Goal: Task Accomplishment & Management: Manage account settings

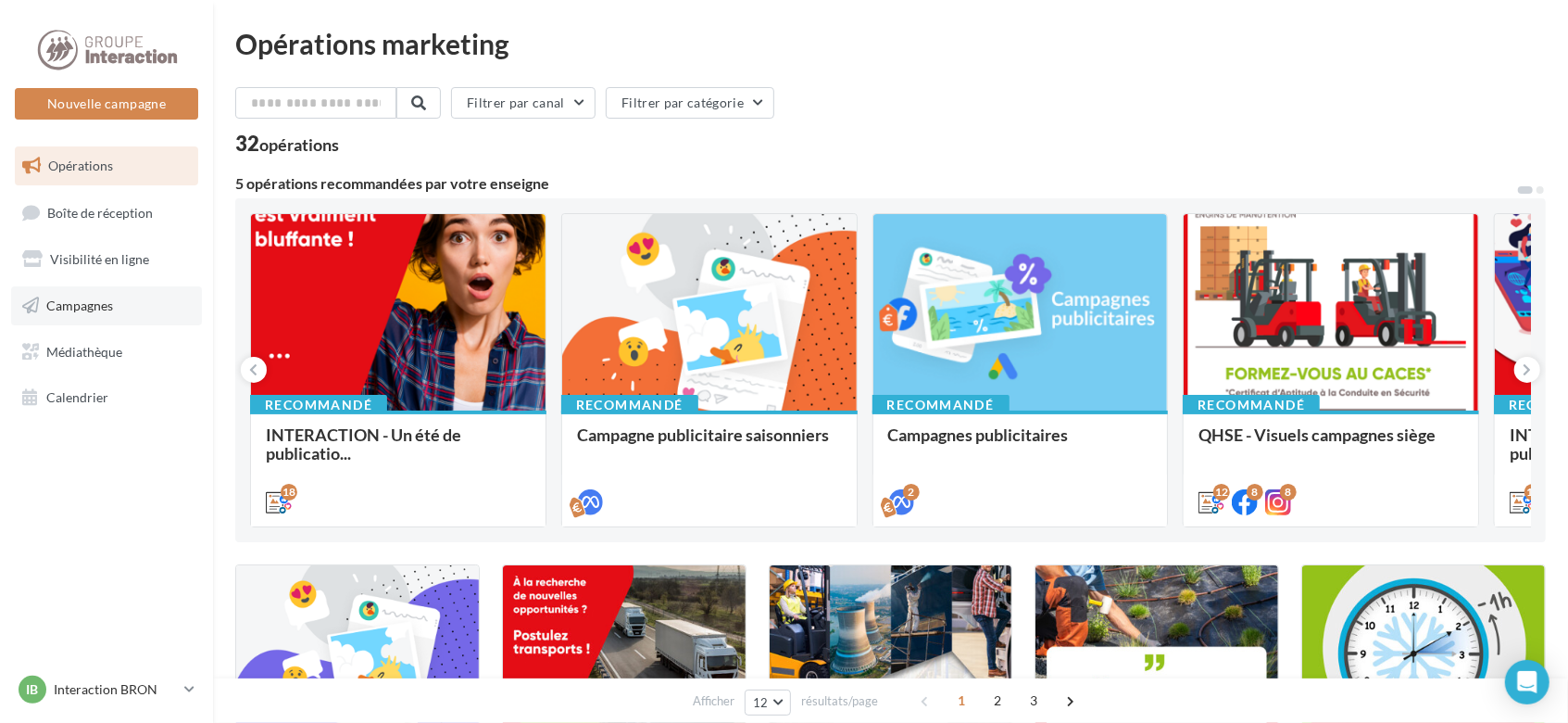
click at [133, 311] on link "Campagnes" at bounding box center [107, 305] width 191 height 39
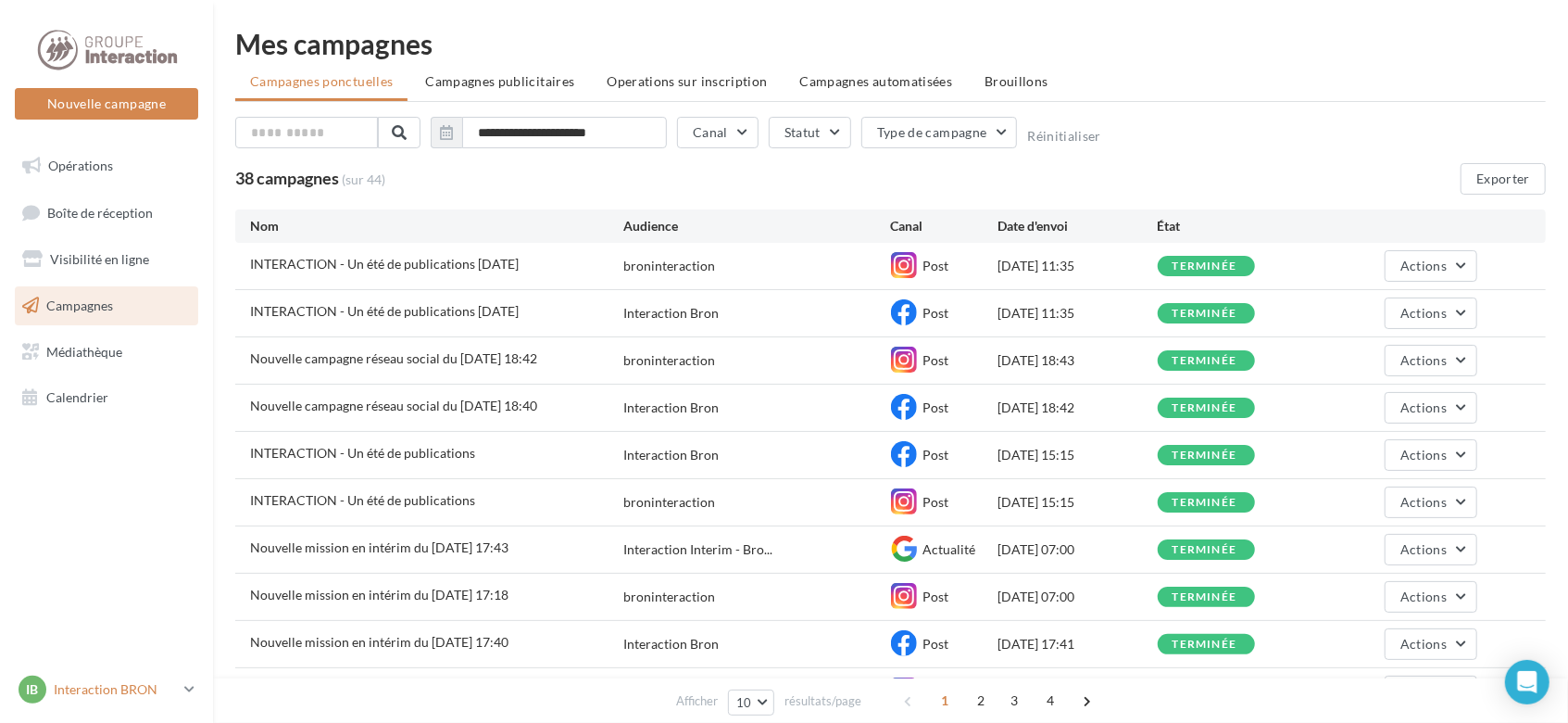
click at [187, 690] on icon at bounding box center [189, 689] width 10 height 16
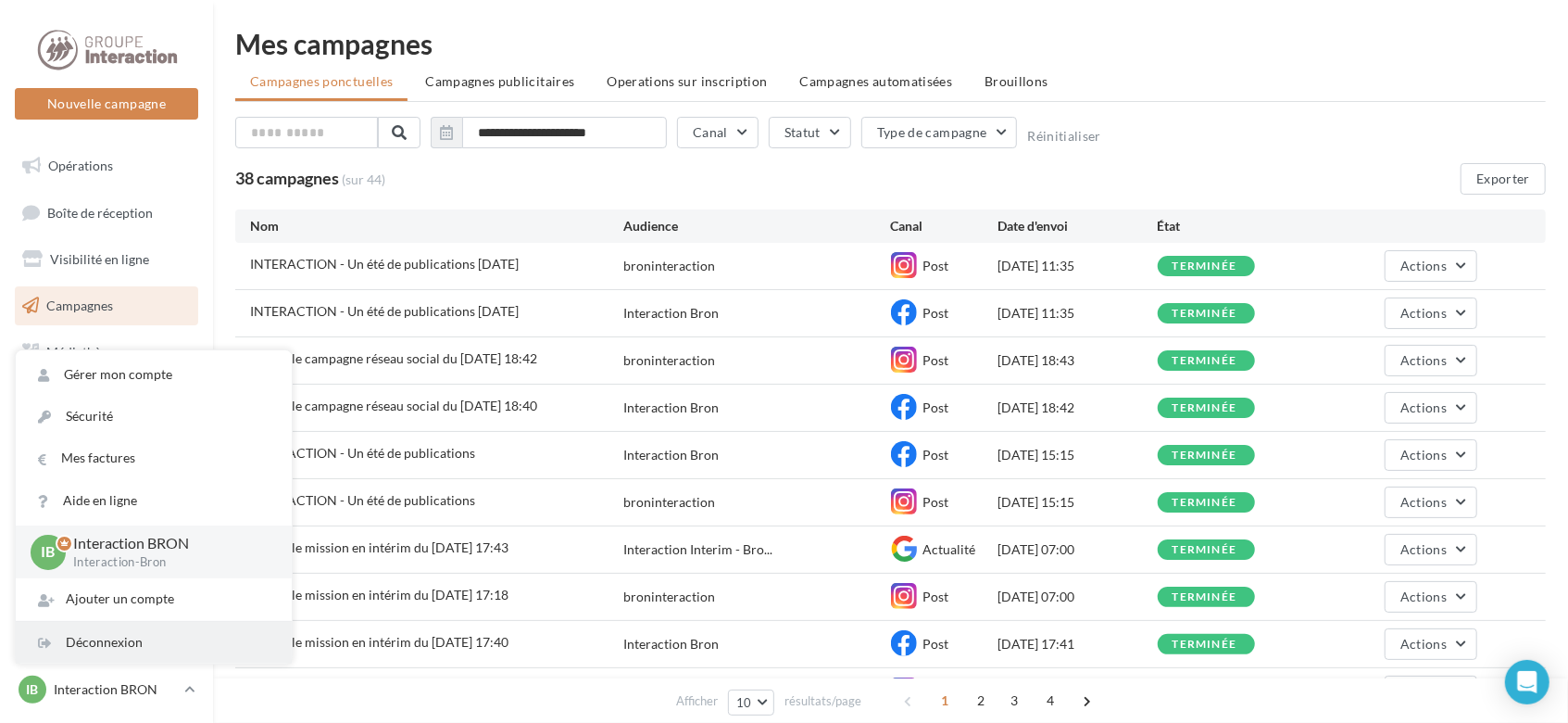
click at [169, 632] on div "Déconnexion" at bounding box center [154, 643] width 276 height 42
